Goal: Information Seeking & Learning: Learn about a topic

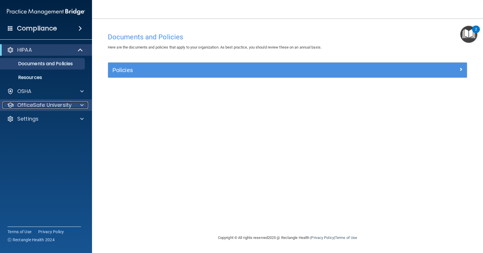
click at [56, 102] on p "OfficeSafe University" at bounding box center [44, 105] width 54 height 7
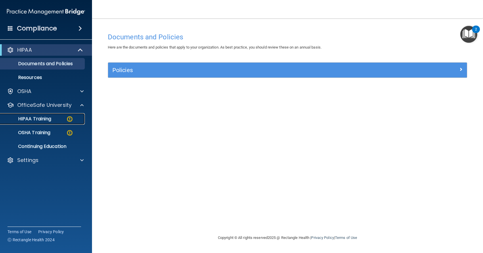
click at [70, 118] on img at bounding box center [69, 119] width 7 height 7
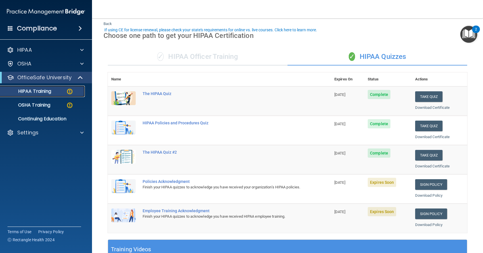
scroll to position [29, 0]
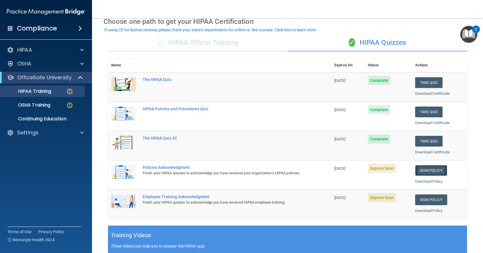
click at [433, 170] on link "Sign Policy" at bounding box center [431, 170] width 32 height 11
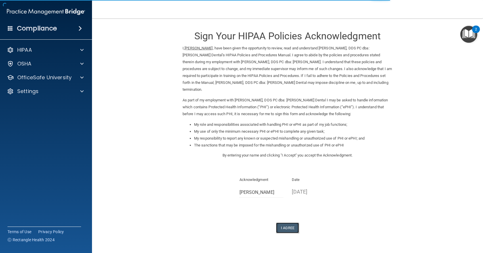
click at [286, 223] on button "I Agree" at bounding box center [287, 228] width 23 height 11
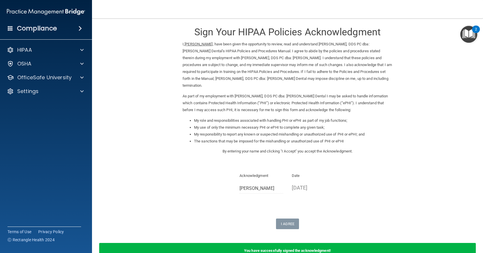
scroll to position [4, 0]
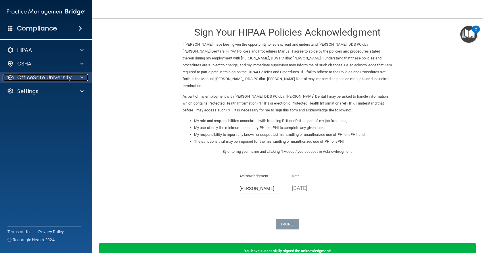
click at [53, 78] on p "OfficeSafe University" at bounding box center [44, 77] width 54 height 7
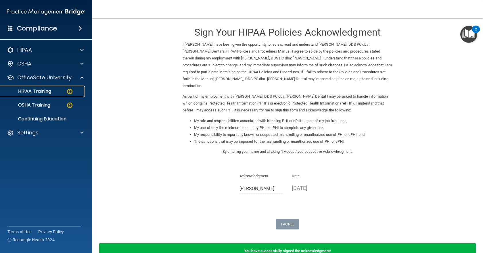
click at [46, 94] on p "HIPAA Training" at bounding box center [27, 92] width 47 height 6
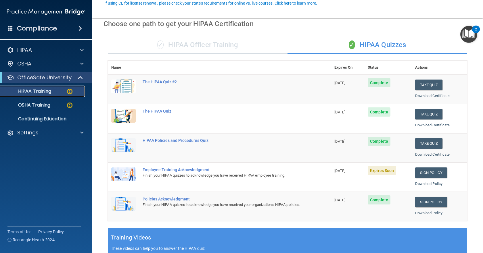
scroll to position [61, 0]
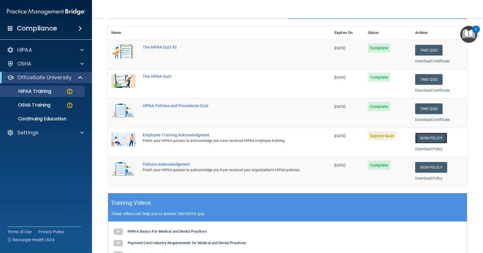
click at [428, 141] on link "Sign Policy" at bounding box center [431, 138] width 32 height 11
click at [424, 141] on link "Sign Policy" at bounding box center [431, 138] width 32 height 11
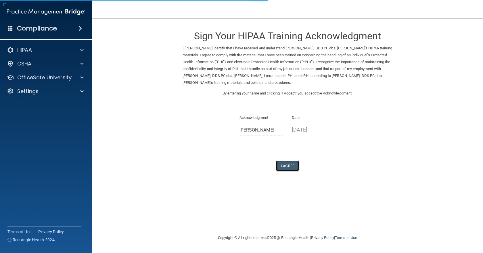
click at [288, 165] on button "I Agree" at bounding box center [287, 166] width 23 height 11
click at [289, 166] on button "I Agree" at bounding box center [287, 166] width 23 height 11
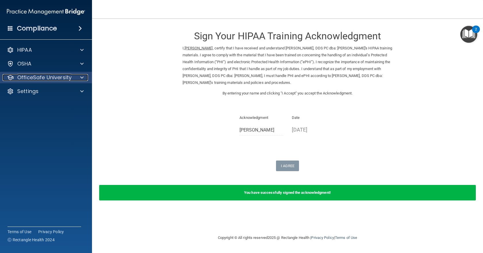
click at [59, 74] on p "OfficeSafe University" at bounding box center [44, 77] width 54 height 7
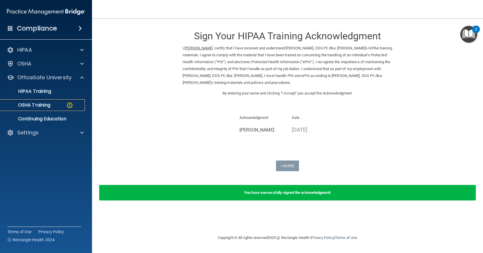
click at [35, 104] on p "OSHA Training" at bounding box center [27, 105] width 47 height 6
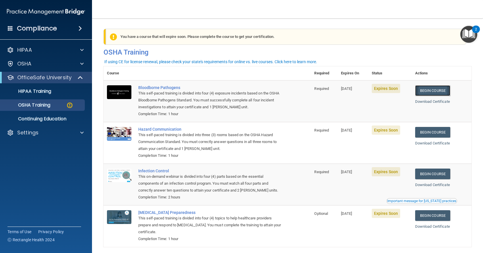
click at [427, 90] on link "Begin Course" at bounding box center [432, 90] width 35 height 11
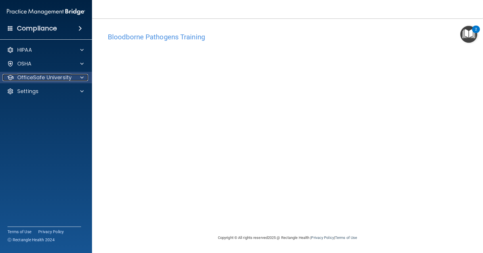
click at [86, 76] on div at bounding box center [81, 77] width 14 height 7
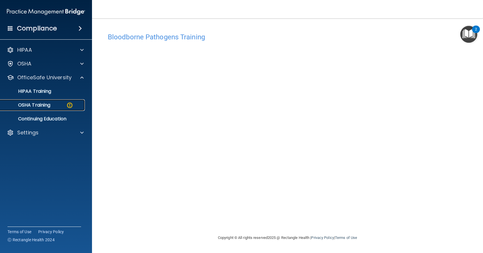
drag, startPoint x: 43, startPoint y: 105, endPoint x: 69, endPoint y: 105, distance: 25.9
click at [44, 105] on p "OSHA Training" at bounding box center [27, 105] width 47 height 6
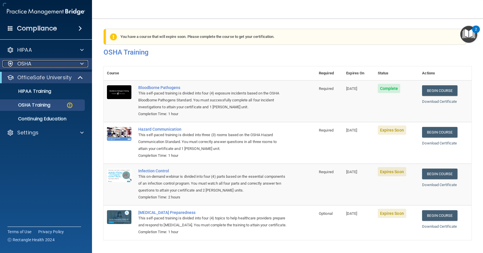
click at [67, 65] on div "OSHA" at bounding box center [38, 63] width 71 height 7
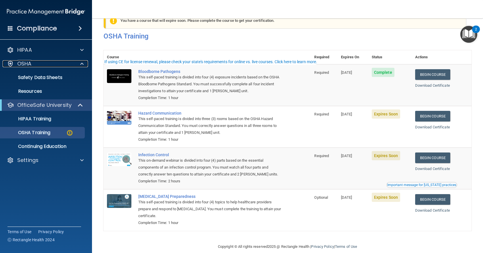
scroll to position [25, 0]
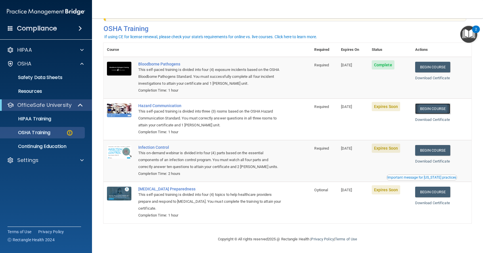
click at [435, 107] on link "Begin Course" at bounding box center [432, 108] width 35 height 11
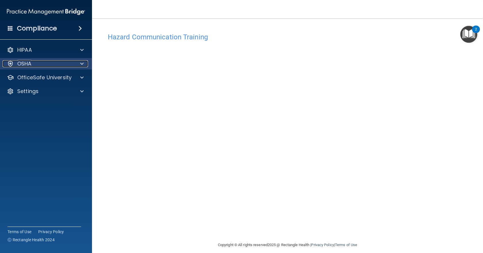
click at [77, 65] on div at bounding box center [81, 63] width 14 height 7
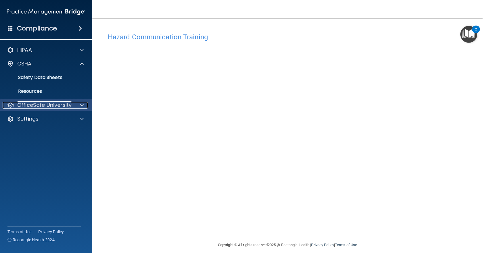
click at [51, 105] on p "OfficeSafe University" at bounding box center [44, 105] width 54 height 7
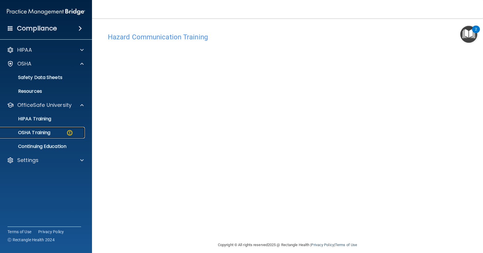
click at [49, 132] on p "OSHA Training" at bounding box center [27, 133] width 47 height 6
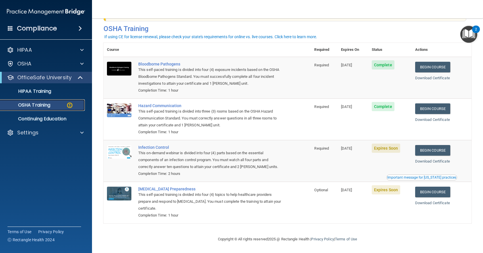
scroll to position [25, 0]
click at [429, 191] on link "Begin Course" at bounding box center [432, 192] width 35 height 11
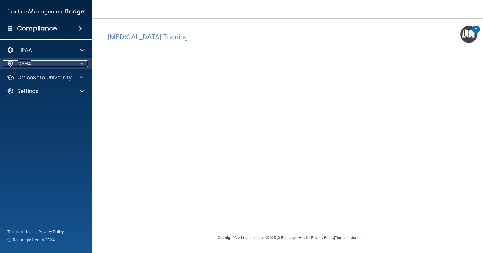
click at [82, 64] on span at bounding box center [81, 63] width 3 height 7
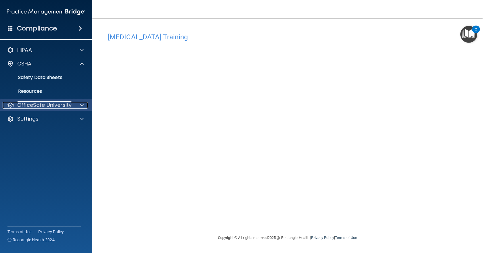
click at [43, 102] on p "OfficeSafe University" at bounding box center [44, 105] width 54 height 7
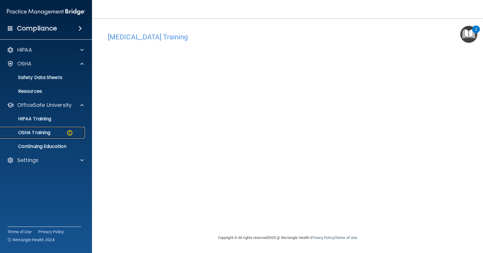
click at [42, 130] on p "OSHA Training" at bounding box center [27, 133] width 47 height 6
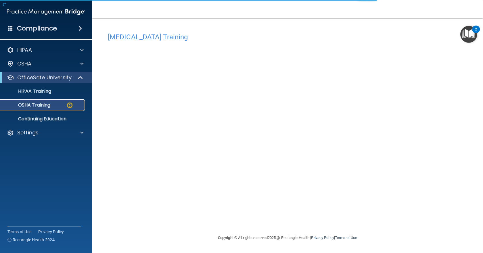
click at [46, 107] on p "OSHA Training" at bounding box center [27, 105] width 47 height 6
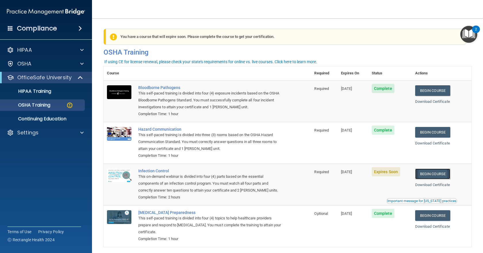
click at [429, 174] on link "Begin Course" at bounding box center [432, 174] width 35 height 11
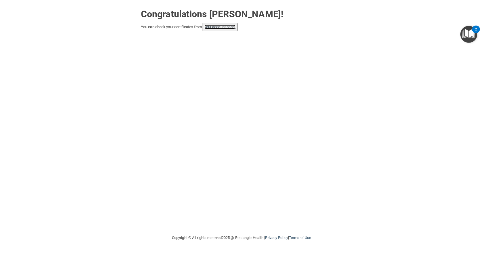
click at [228, 25] on link "your account page!" at bounding box center [219, 27] width 31 height 4
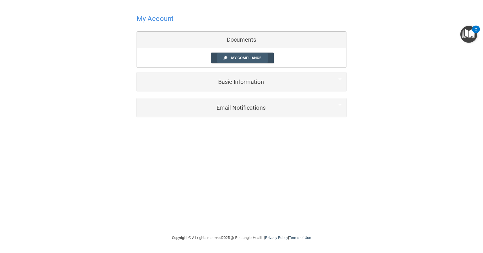
click at [253, 59] on span "My Compliance" at bounding box center [246, 58] width 30 height 4
